Goal: Check status: Check status

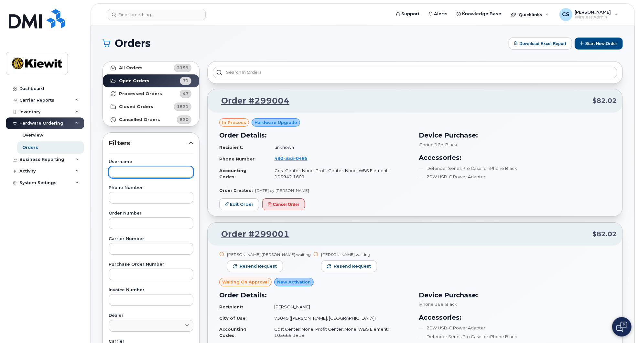
click at [157, 172] on input "text" at bounding box center [151, 172] width 85 height 12
type input "schmitz"
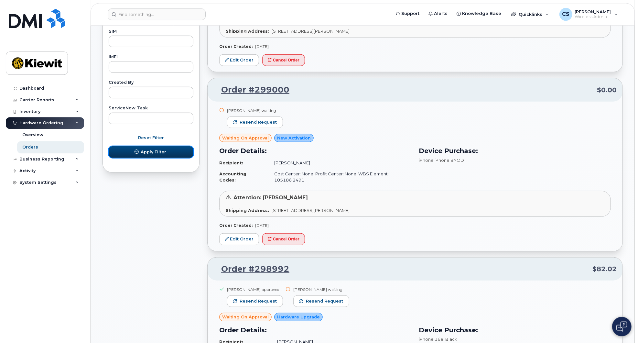
click at [171, 153] on button "Apply Filter" at bounding box center [151, 152] width 85 height 12
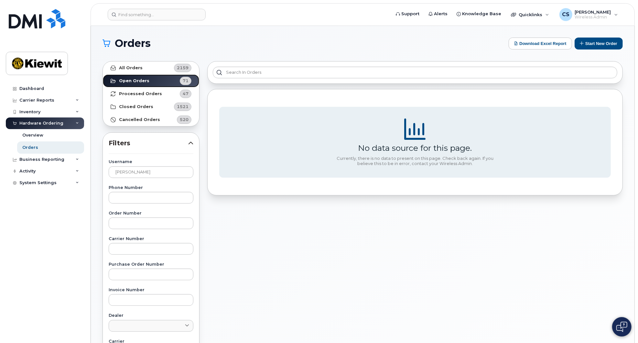
click at [151, 74] on link "Open Orders 71" at bounding box center [151, 80] width 96 height 13
click at [167, 69] on link "All Orders 2159" at bounding box center [151, 67] width 96 height 13
